Goal: Information Seeking & Learning: Learn about a topic

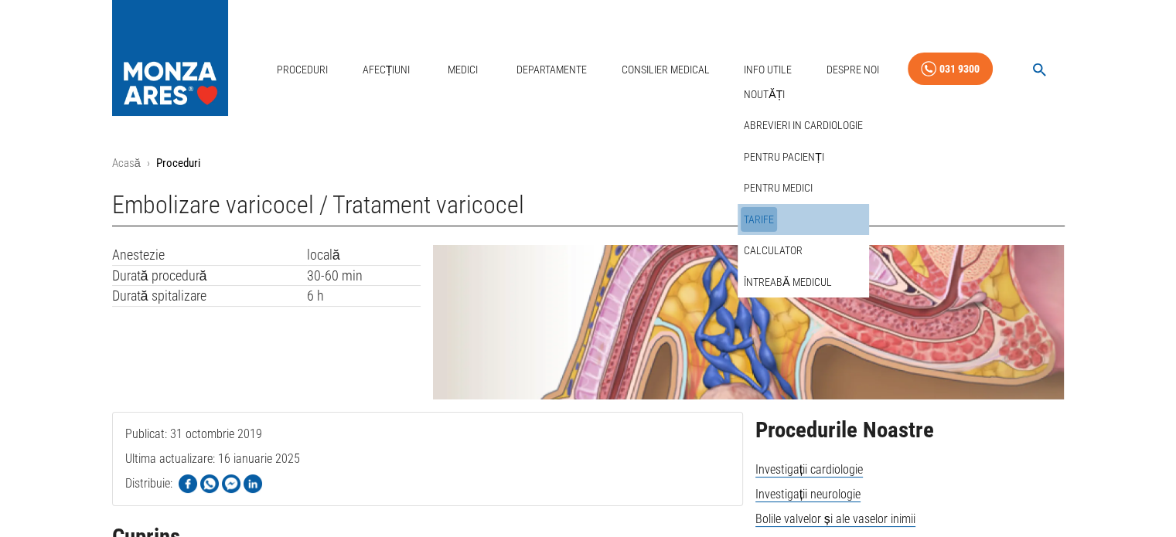
click at [764, 220] on link "Tarife" at bounding box center [758, 220] width 36 height 26
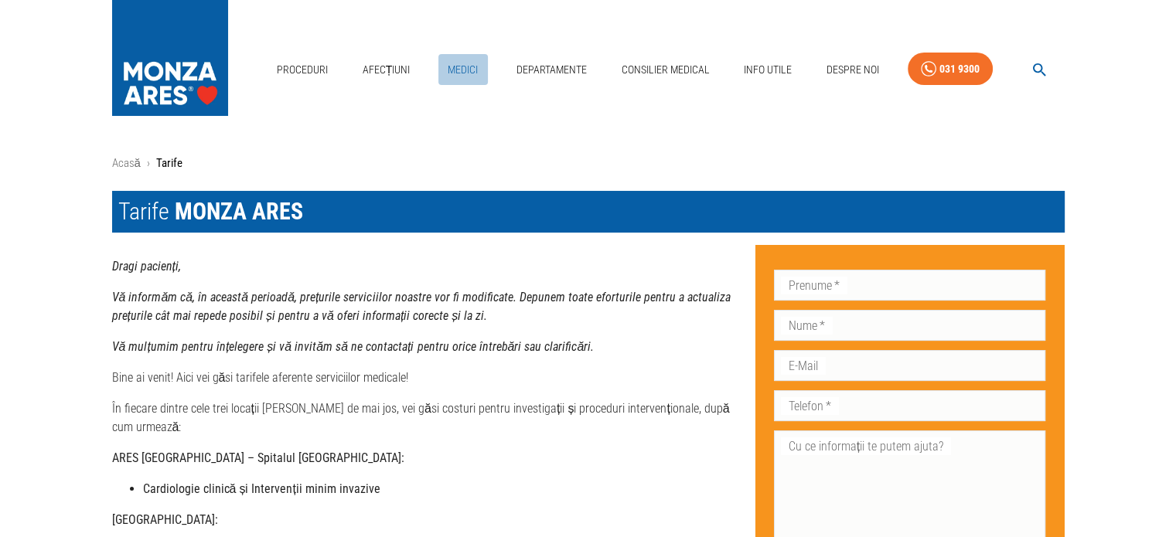
click at [468, 70] on link "Medici" at bounding box center [462, 70] width 49 height 32
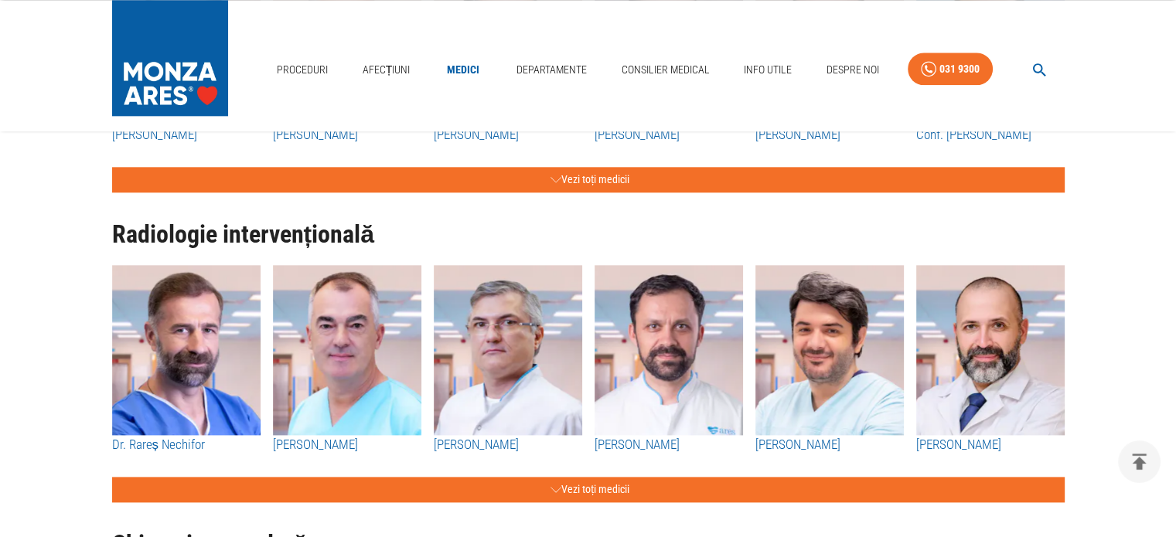
scroll to position [1778, 0]
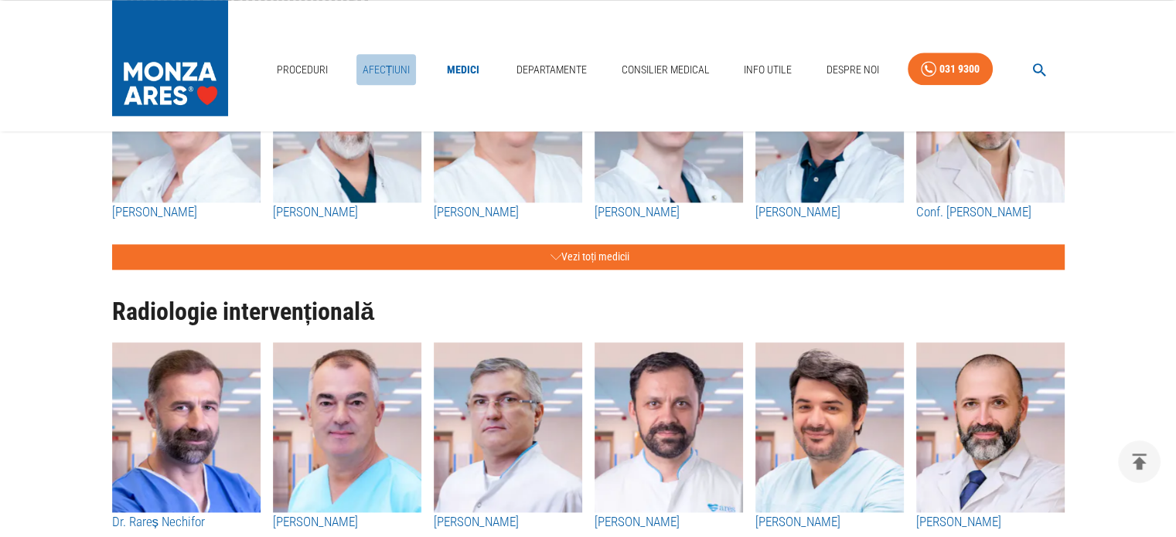
click at [390, 70] on link "Afecțiuni" at bounding box center [386, 70] width 60 height 32
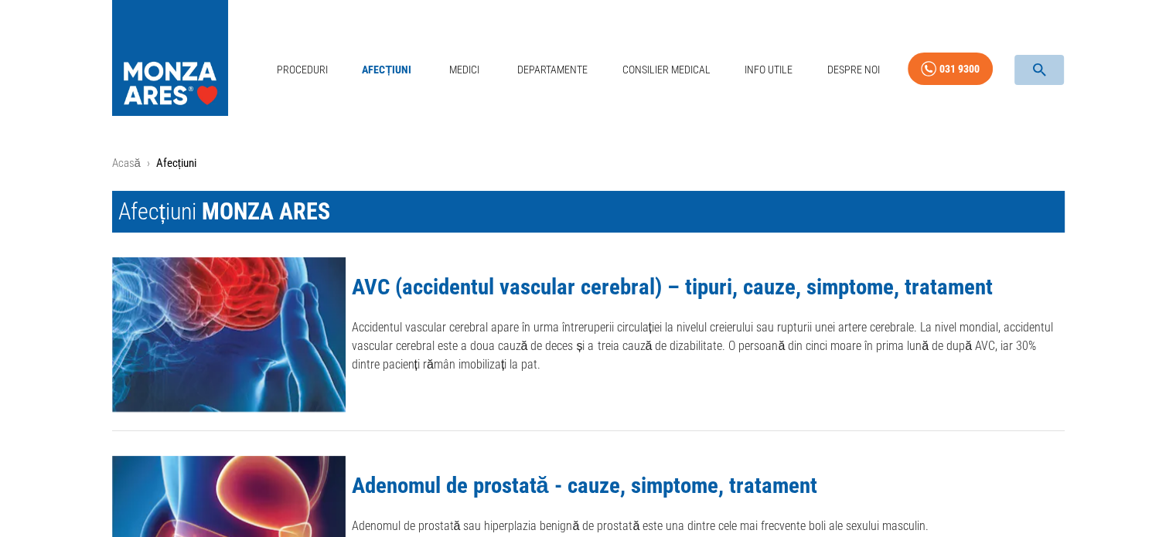
click at [1036, 69] on icon "button" at bounding box center [1039, 70] width 18 height 18
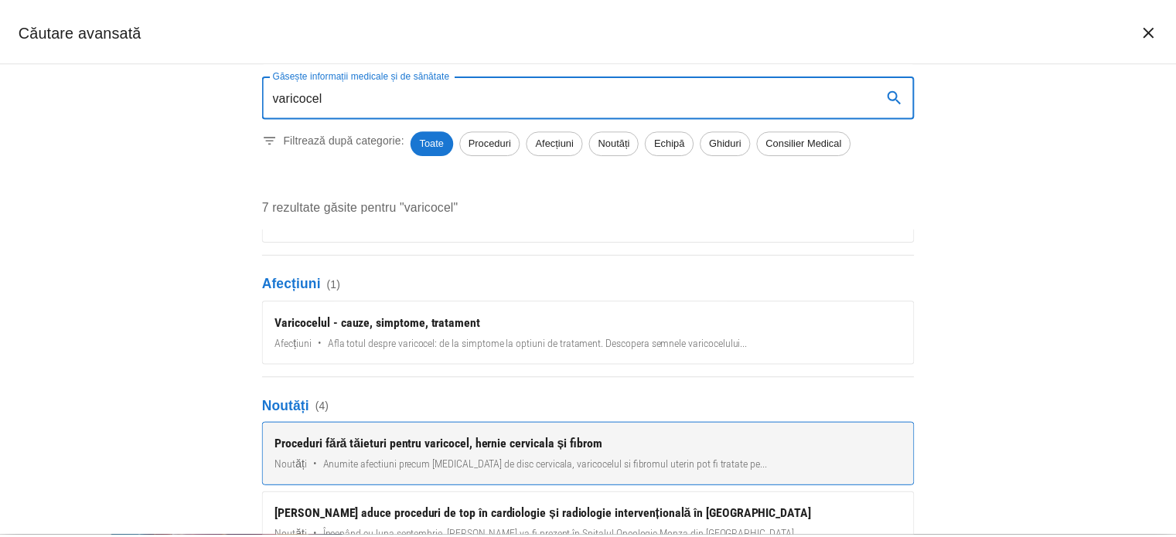
scroll to position [155, 0]
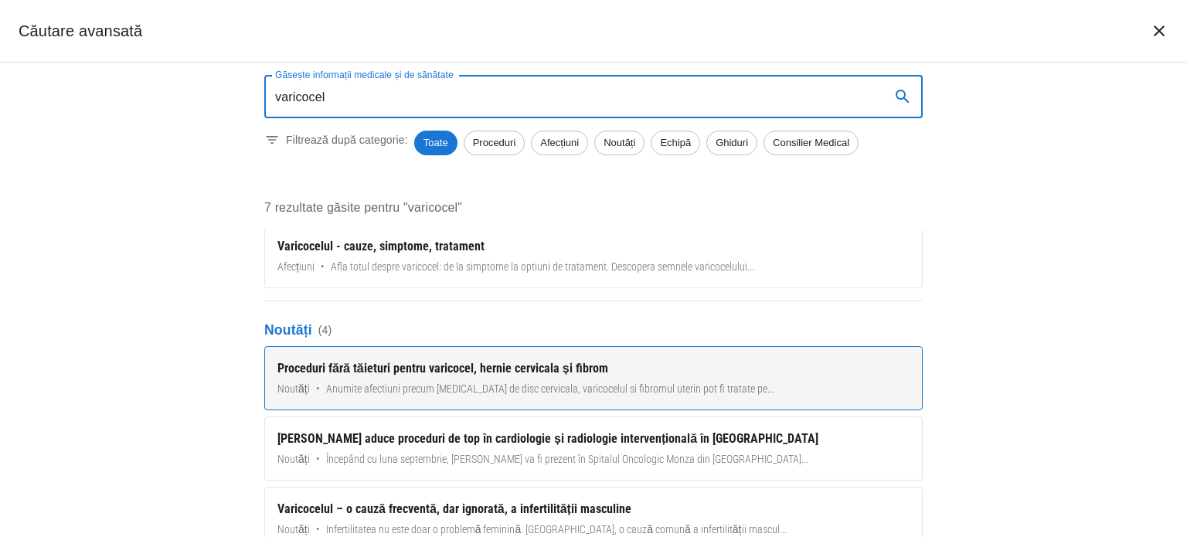
type input "varicocel"
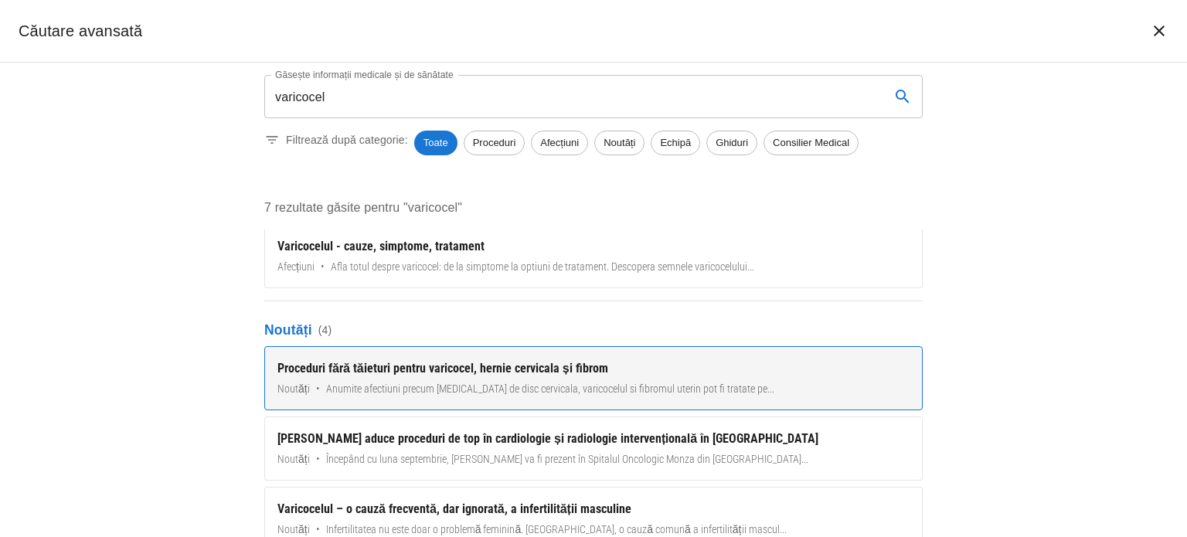
click at [396, 370] on div "Proceduri fără tăieturi pentru varicocel, hernie cervicala și fibrom" at bounding box center [593, 368] width 632 height 19
